Goal: Task Accomplishment & Management: Book appointment/travel/reservation

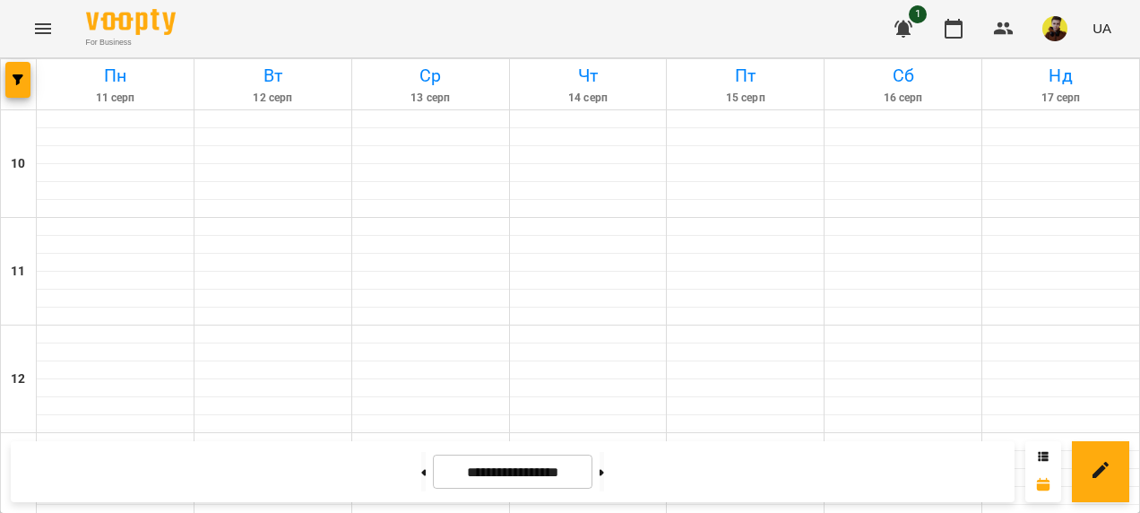
scroll to position [970, 0]
click at [611, 486] on div at bounding box center [601, 471] width 19 height 39
click at [604, 479] on button at bounding box center [602, 471] width 4 height 39
click at [421, 465] on button at bounding box center [423, 471] width 4 height 39
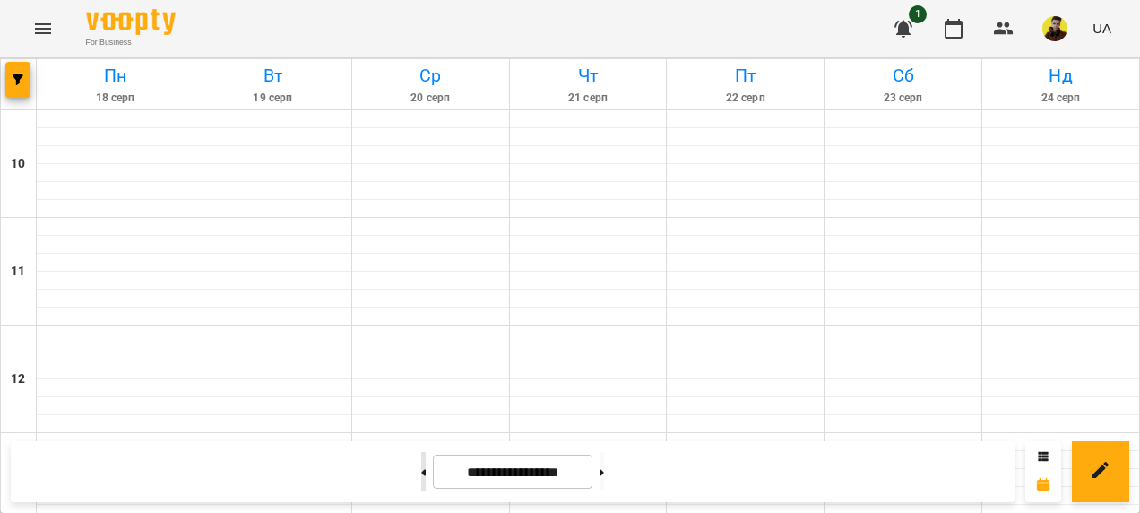
type input "**********"
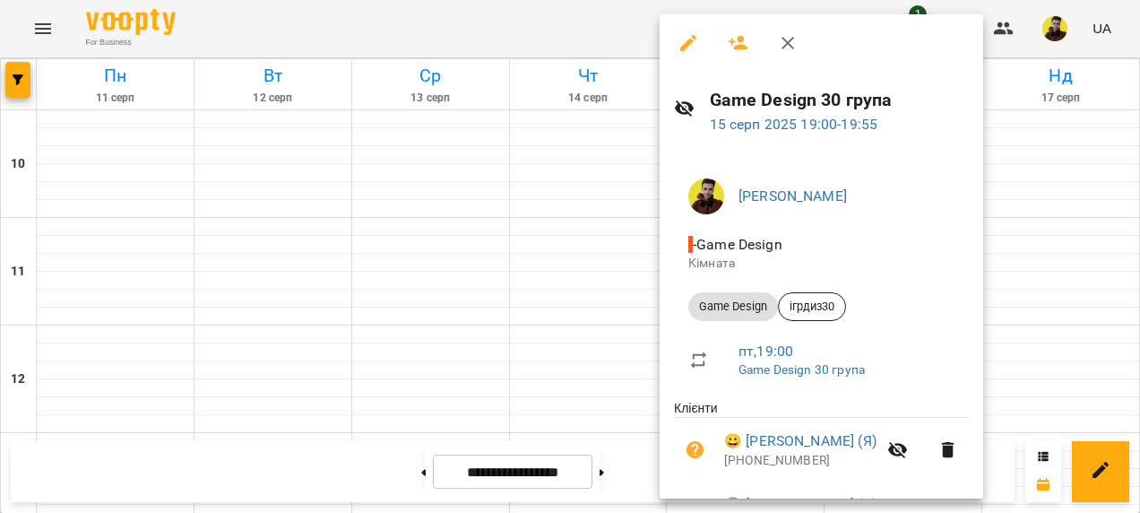
scroll to position [302, 0]
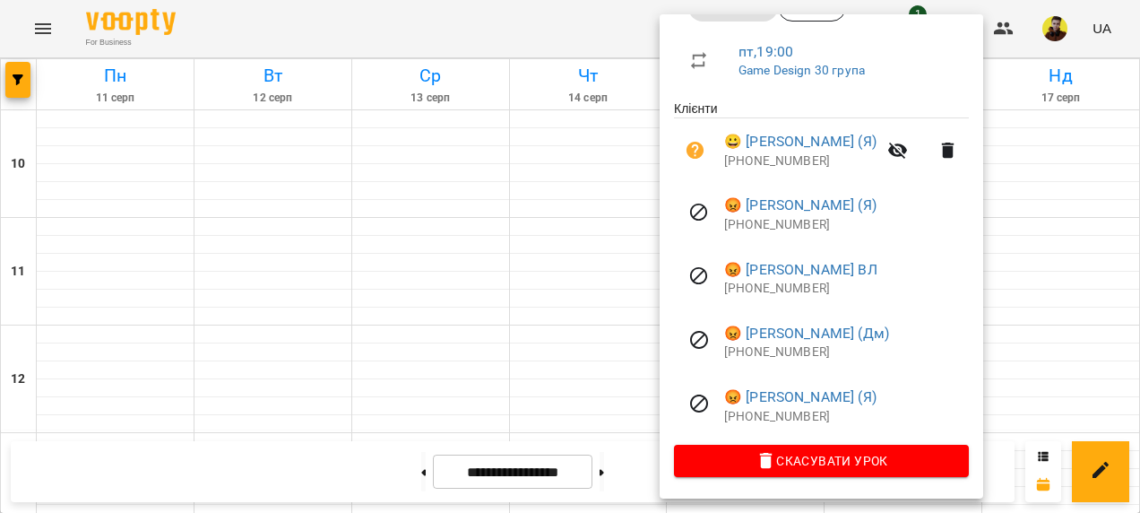
click at [84, 321] on div at bounding box center [570, 256] width 1140 height 513
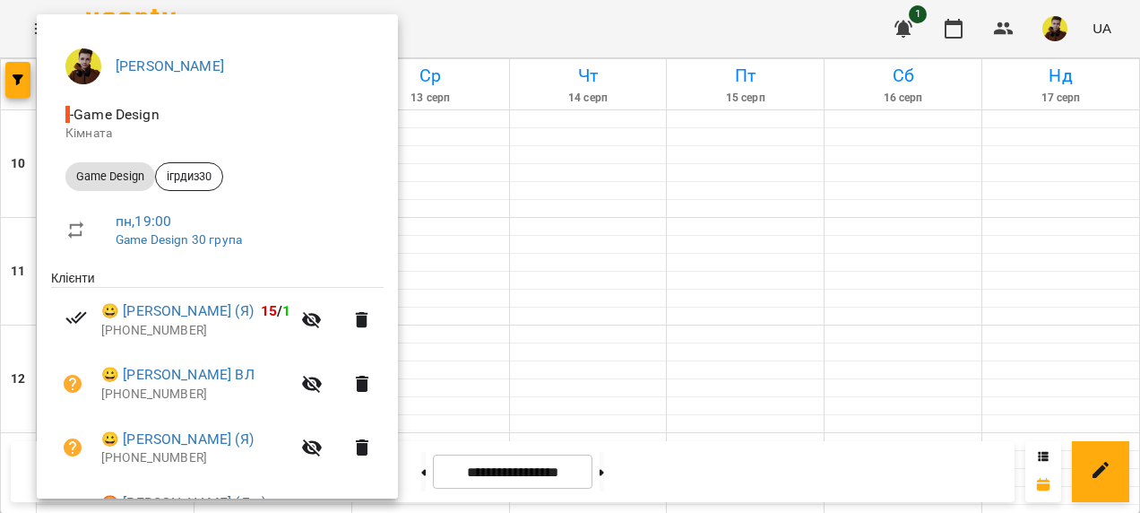
scroll to position [127, 0]
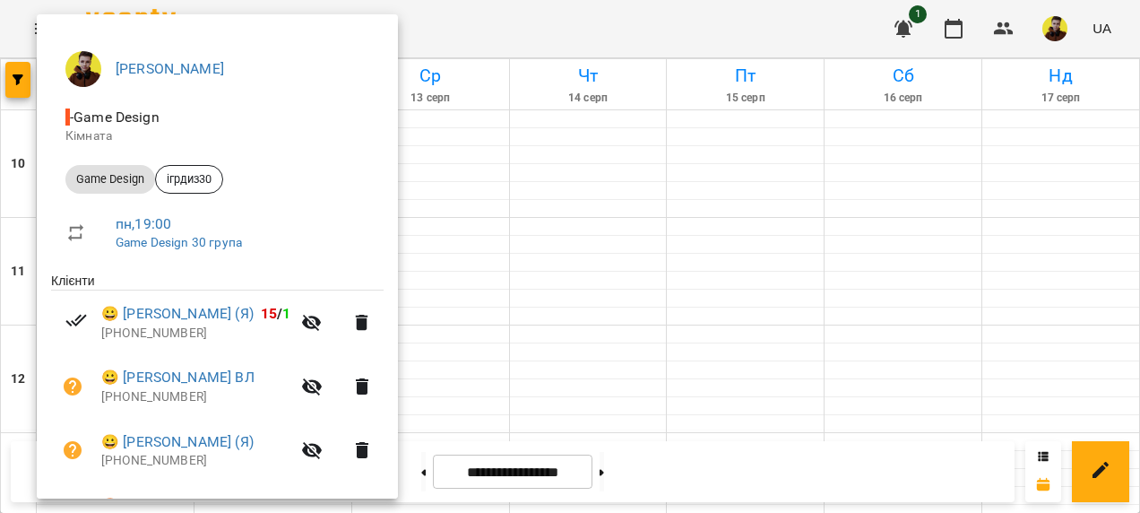
click at [496, 190] on div at bounding box center [570, 256] width 1140 height 513
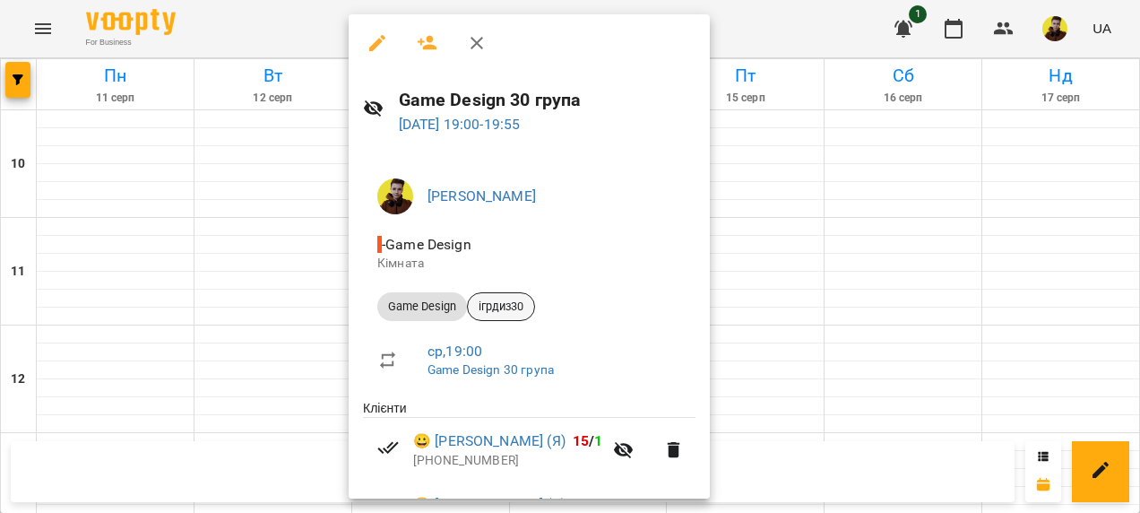
scroll to position [302, 0]
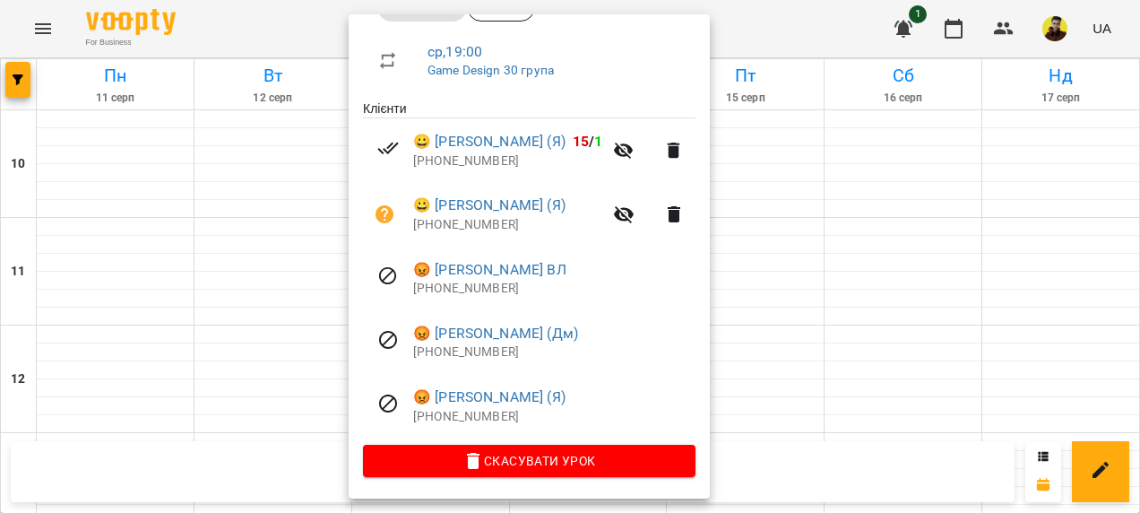
click at [184, 194] on div at bounding box center [570, 256] width 1140 height 513
